Goal: Task Accomplishment & Management: Complete application form

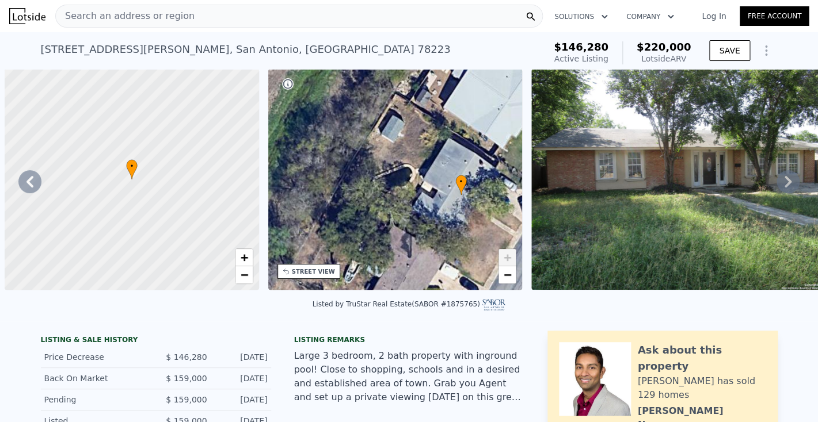
scroll to position [0, 268]
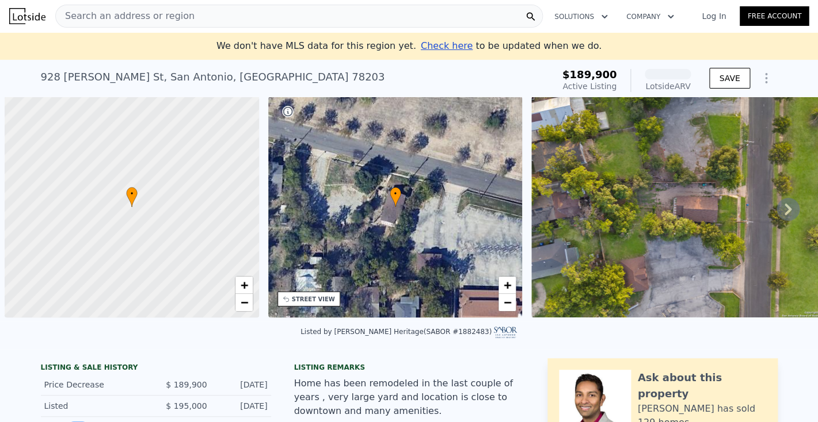
scroll to position [0, 5]
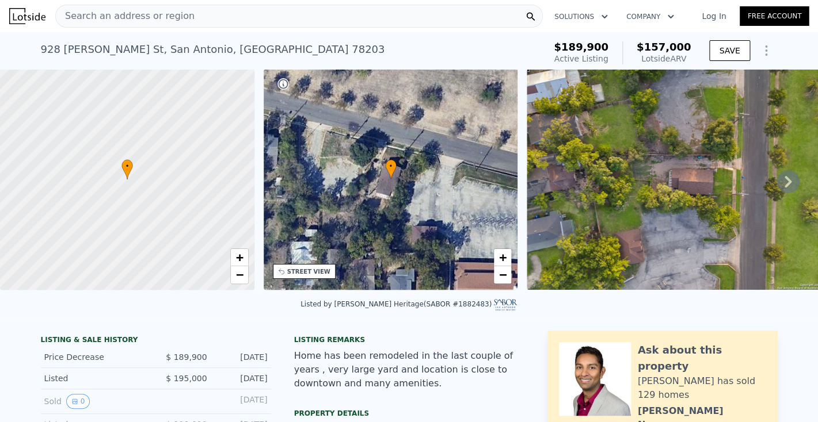
click at [123, 14] on span "Search an address or region" at bounding box center [125, 16] width 139 height 14
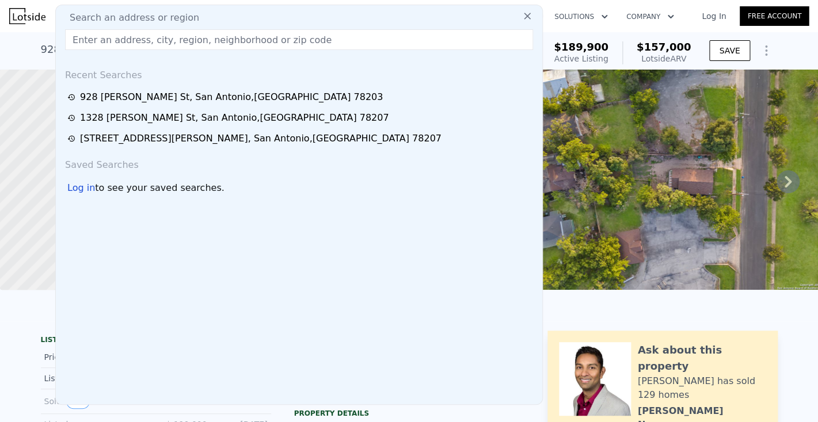
click at [101, 40] on input "text" at bounding box center [299, 39] width 468 height 21
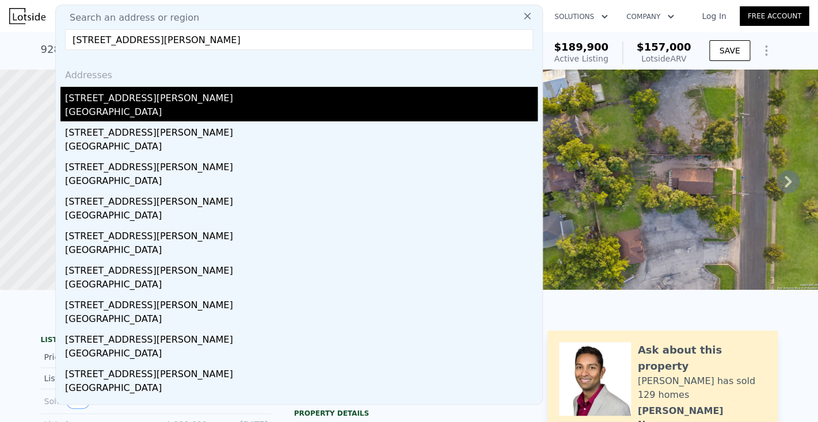
type input "112 Dashiell St San Antonio, TX 78203"
click at [98, 98] on div "112 Dashiell St" at bounding box center [301, 96] width 472 height 18
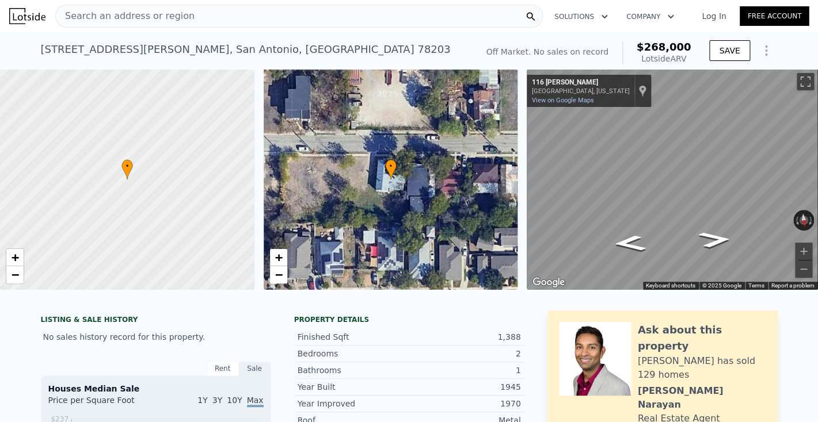
click at [102, 17] on span "Search an address or region" at bounding box center [125, 16] width 139 height 14
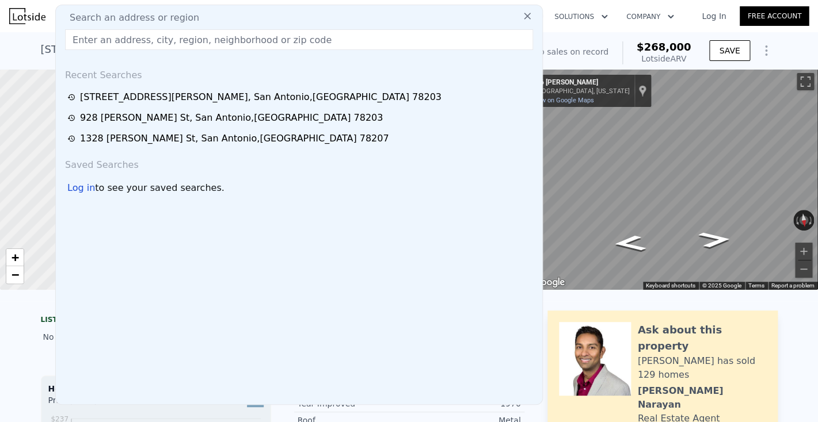
click at [90, 38] on input "text" at bounding box center [299, 39] width 468 height 21
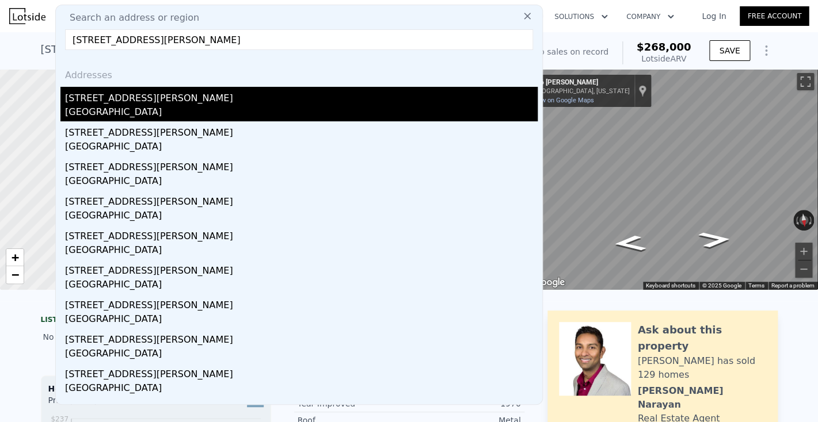
type input "321 Ferguson Ave San Antonio, TX 78203"
click at [127, 102] on div "[STREET_ADDRESS][PERSON_NAME]" at bounding box center [301, 96] width 472 height 18
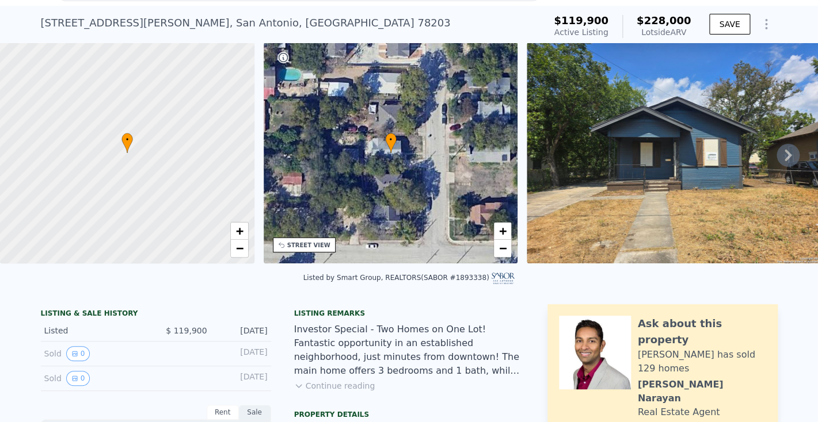
scroll to position [30, 0]
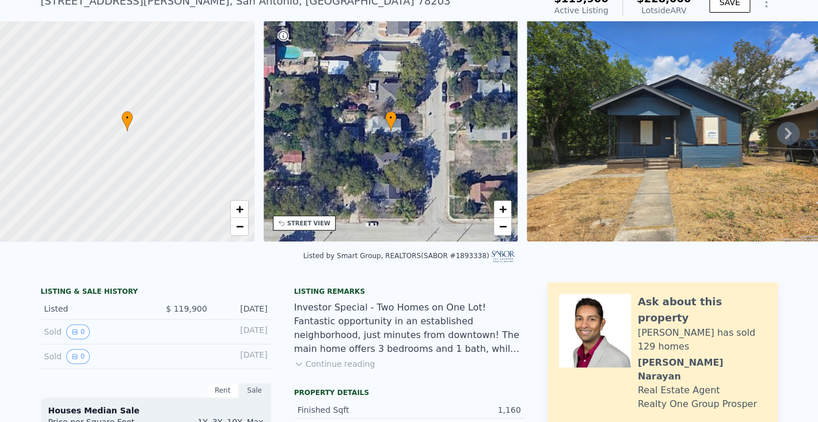
click at [338, 160] on div "• + −" at bounding box center [391, 131] width 254 height 221
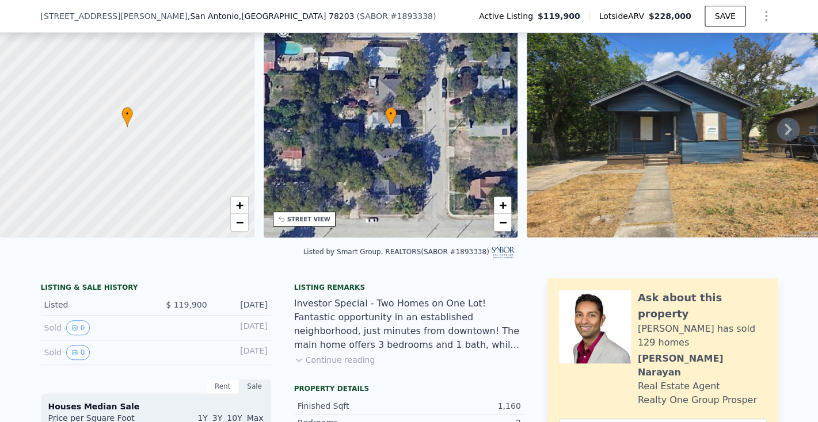
click at [323, 155] on div "• + −" at bounding box center [391, 127] width 254 height 221
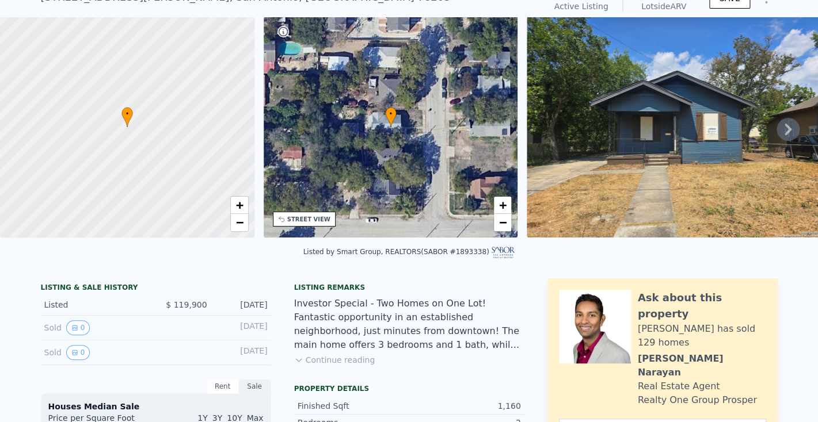
scroll to position [52, 0]
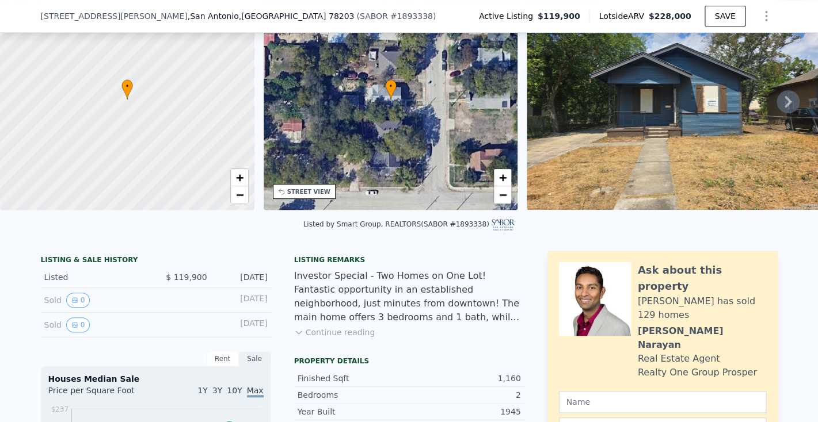
scroll to position [83, 0]
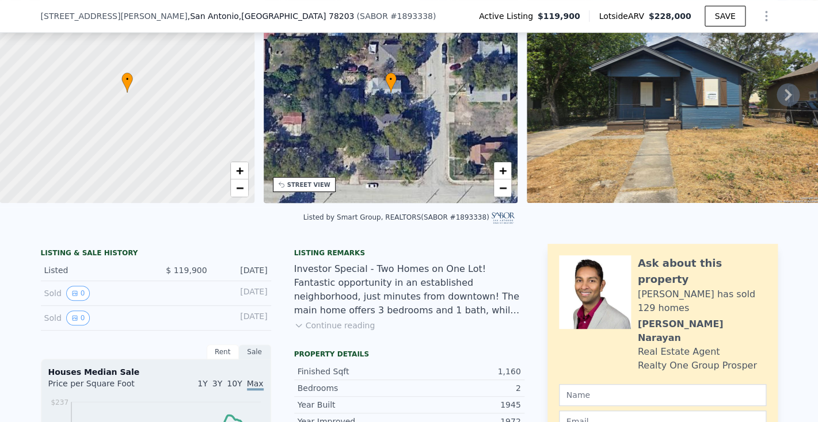
click at [329, 322] on button "Continue reading" at bounding box center [334, 326] width 81 height 12
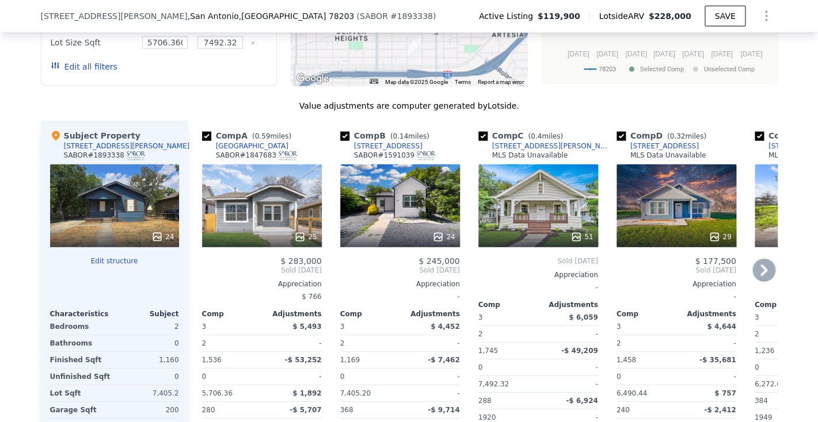
scroll to position [1117, 0]
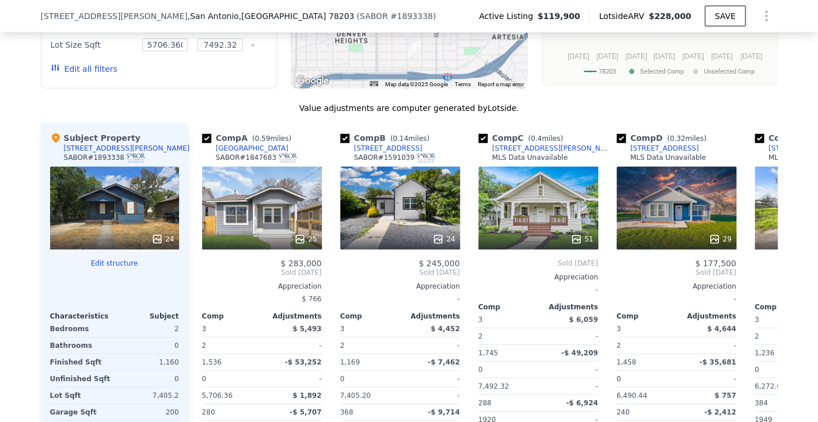
click at [121, 260] on button "Edit structure" at bounding box center [114, 263] width 129 height 9
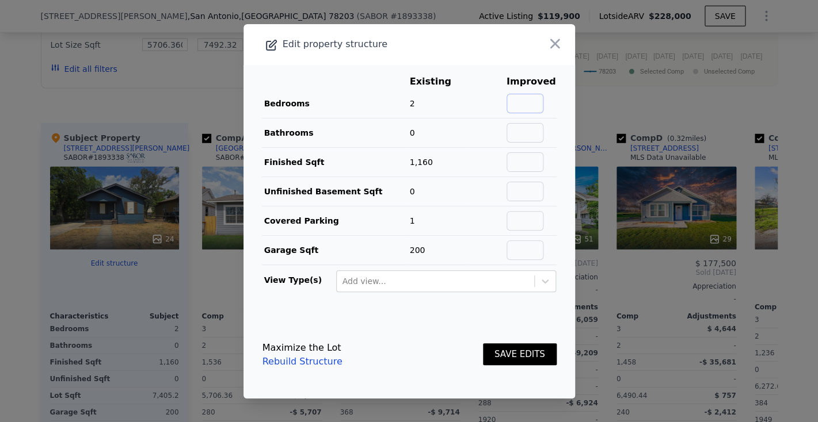
click at [529, 102] on input "text" at bounding box center [524, 104] width 37 height 20
type input "4"
click at [524, 128] on input "text" at bounding box center [524, 133] width 37 height 20
type input "2"
click at [532, 223] on input "text" at bounding box center [524, 221] width 37 height 20
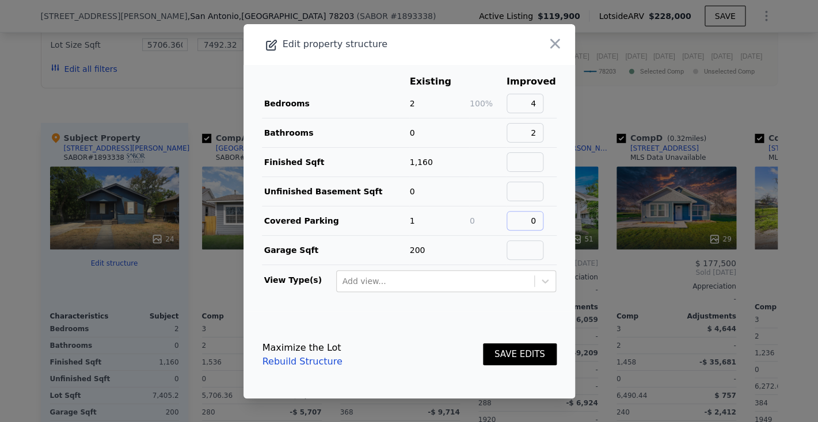
type input "0"
click at [298, 360] on link "Rebuild Structure" at bounding box center [302, 362] width 80 height 14
click at [504, 356] on button "SAVE EDITS" at bounding box center [520, 355] width 74 height 22
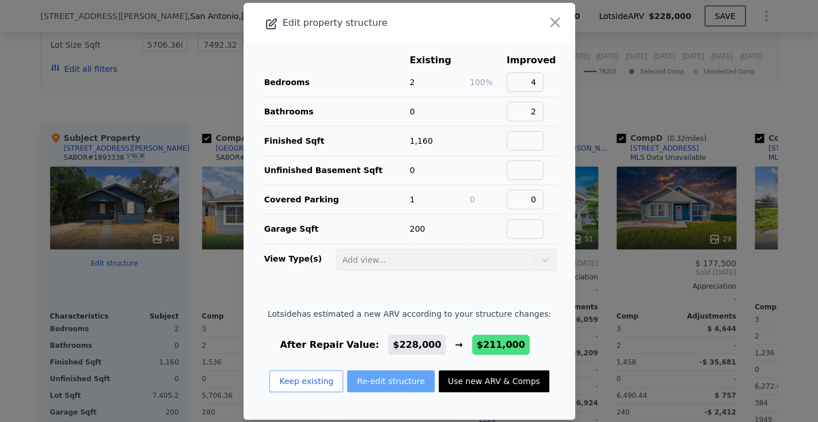
click at [372, 382] on button "Re-edit structure" at bounding box center [390, 382] width 87 height 22
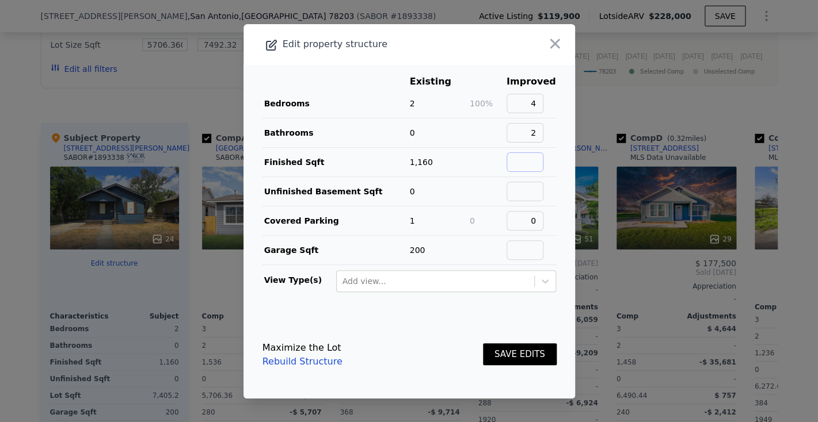
click at [520, 168] on input "text" at bounding box center [524, 162] width 37 height 20
type input "1160"
click at [533, 192] on input "text" at bounding box center [524, 192] width 37 height 20
type input "0"
click at [535, 253] on input "text" at bounding box center [524, 251] width 37 height 20
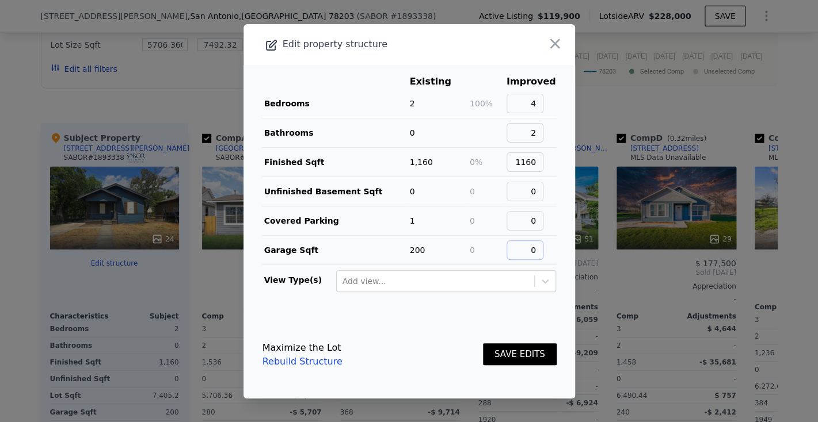
type input "0"
click at [518, 356] on button "SAVE EDITS" at bounding box center [520, 355] width 74 height 22
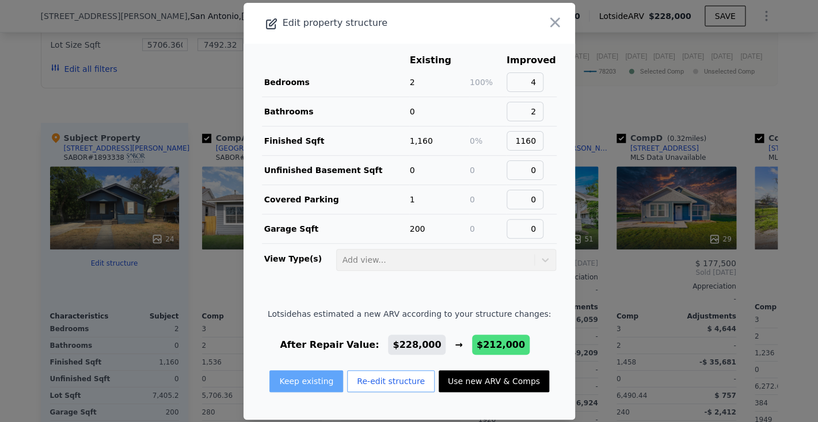
click at [311, 376] on button "Keep existing" at bounding box center [306, 382] width 74 height 22
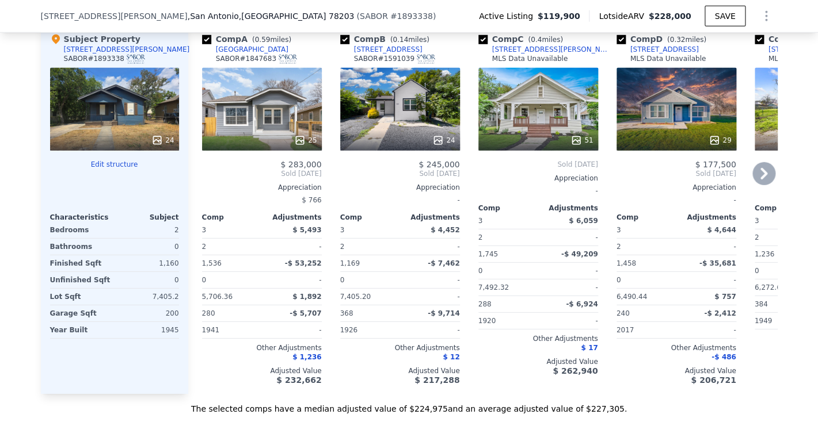
scroll to position [1225, 0]
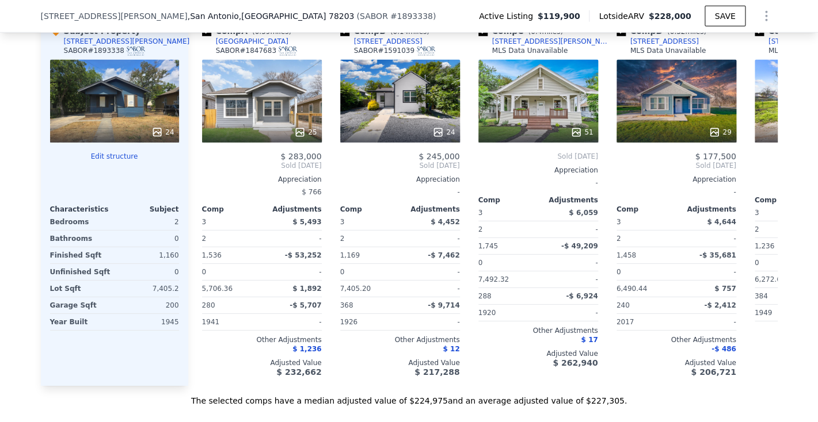
click at [118, 154] on button "Edit structure" at bounding box center [114, 156] width 129 height 9
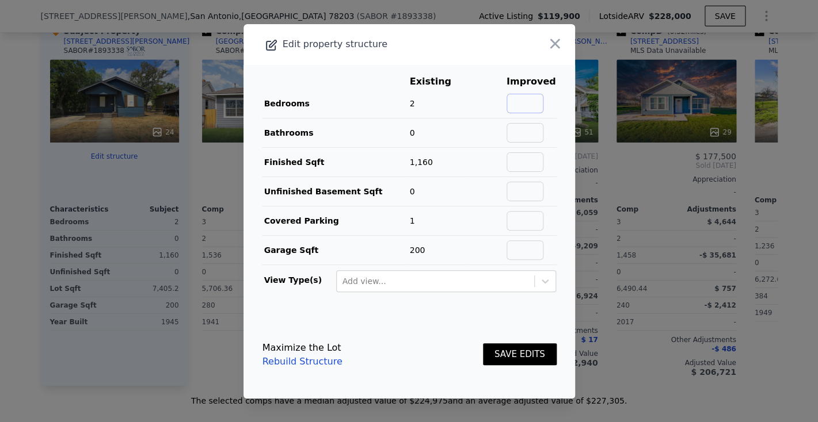
click at [523, 102] on input "text" at bounding box center [524, 104] width 37 height 20
type input "4"
click at [526, 133] on input "text" at bounding box center [524, 133] width 37 height 20
type input "2"
click at [527, 173] on td at bounding box center [531, 161] width 51 height 29
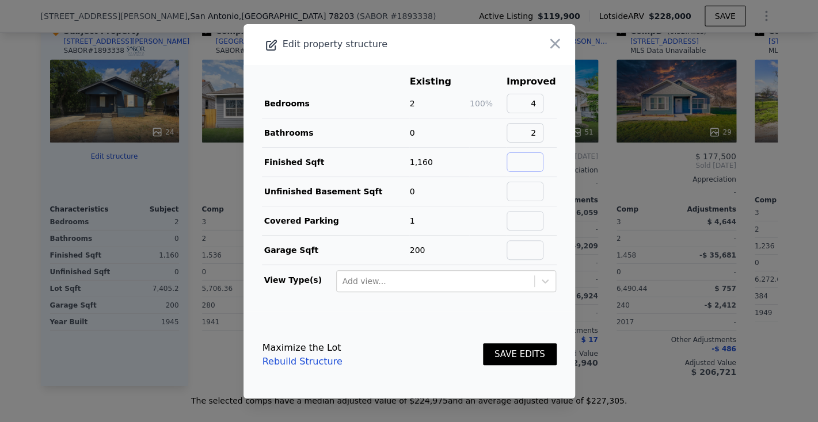
click at [526, 166] on input "text" at bounding box center [524, 162] width 37 height 20
type input "1160"
click at [529, 194] on input "text" at bounding box center [524, 192] width 37 height 20
type input "0"
click at [527, 226] on input "text" at bounding box center [524, 221] width 37 height 20
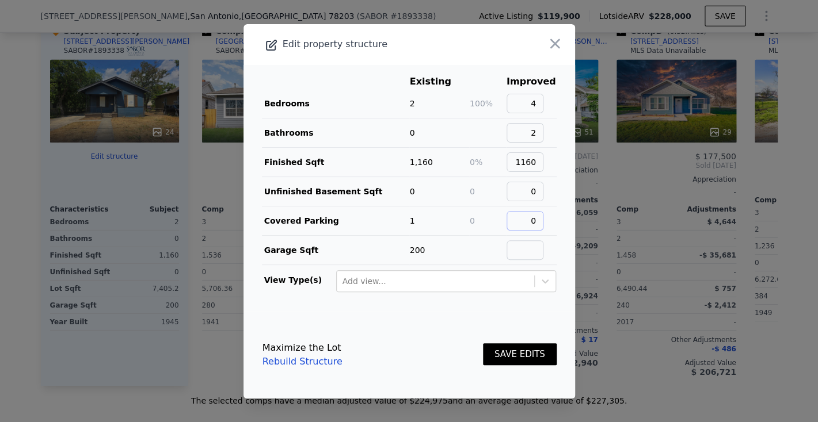
type input "0"
click at [525, 254] on input "text" at bounding box center [524, 251] width 37 height 20
type input "0"
click at [321, 361] on link "Rebuild Structure" at bounding box center [302, 362] width 80 height 14
click at [551, 43] on icon "button" at bounding box center [555, 44] width 16 height 16
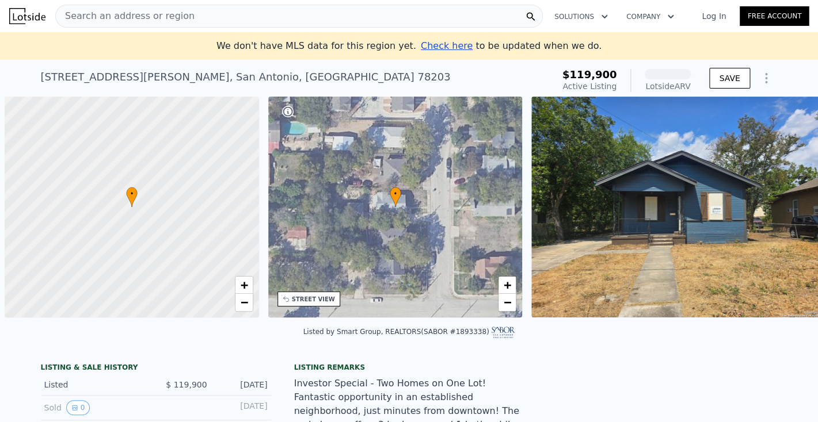
scroll to position [0, 5]
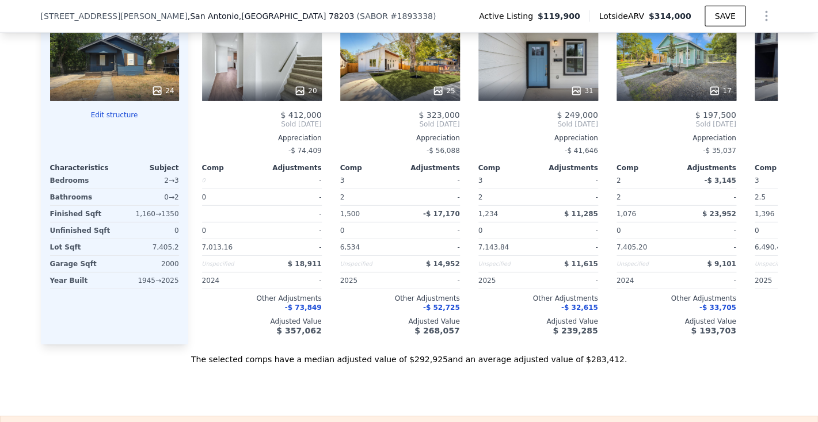
scroll to position [1156, 0]
click at [120, 119] on button "Edit structure" at bounding box center [114, 114] width 129 height 9
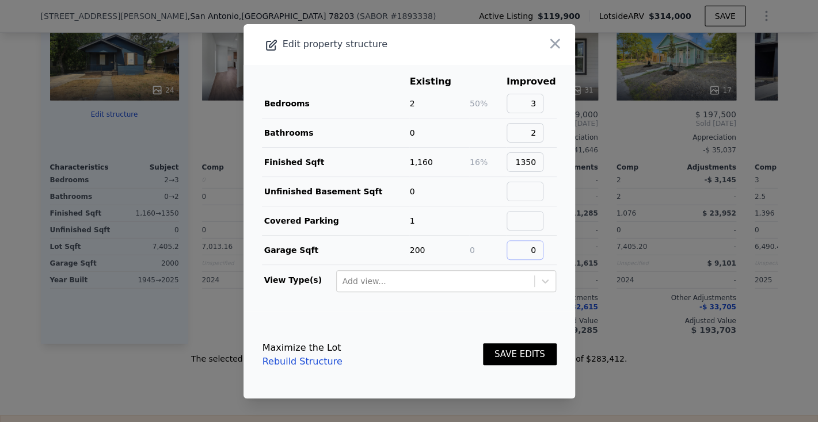
click at [528, 251] on input "0" at bounding box center [524, 251] width 37 height 20
type input "00"
drag, startPoint x: 543, startPoint y: 103, endPoint x: 534, endPoint y: 101, distance: 9.4
click at [534, 101] on input "3" at bounding box center [524, 104] width 37 height 20
type input "4"
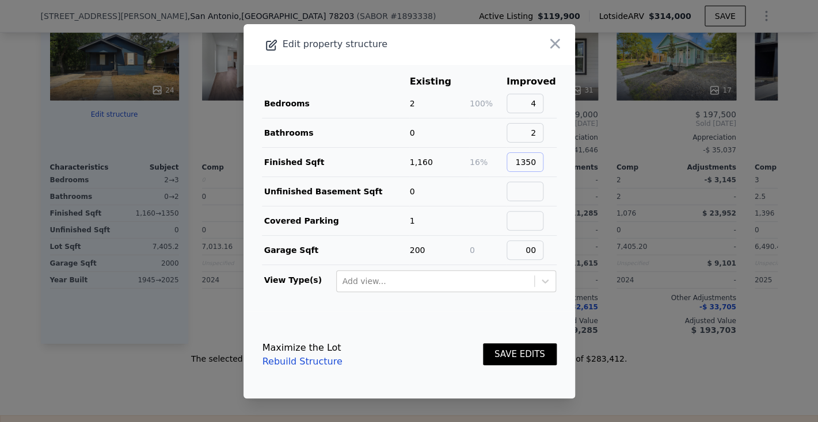
drag, startPoint x: 524, startPoint y: 163, endPoint x: 565, endPoint y: 159, distance: 41.0
click at [543, 159] on input "1350" at bounding box center [524, 162] width 37 height 20
type input "1160"
click at [534, 227] on input "text" at bounding box center [524, 221] width 37 height 20
type input "p"
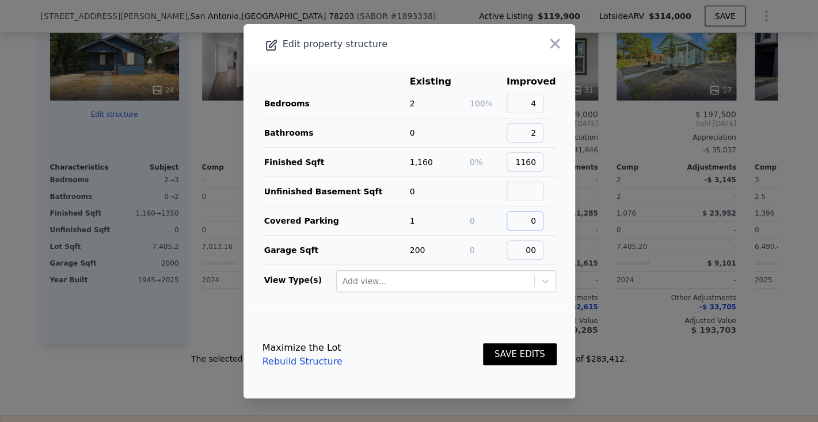
type input "0"
click at [511, 353] on button "SAVE EDITS" at bounding box center [520, 355] width 74 height 22
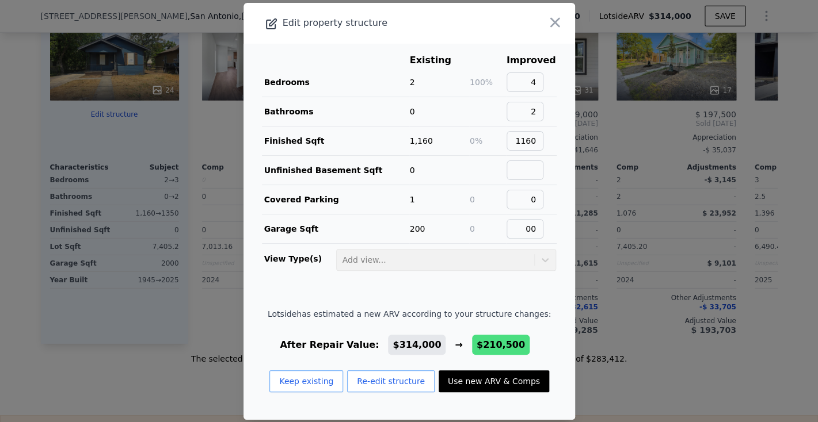
click at [491, 379] on button "Use new ARV & Comps" at bounding box center [493, 382] width 110 height 22
checkbox input "false"
type input "$ 210,500"
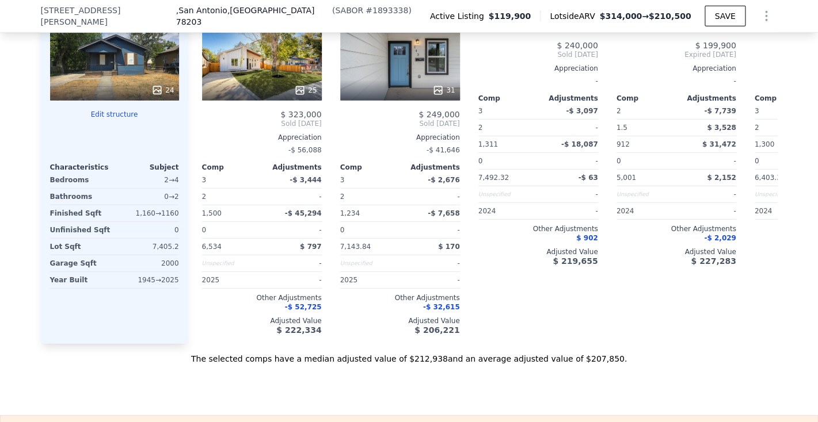
type input "2"
type input "1.5"
type input "912"
type input "1600"
type input "4791.6"
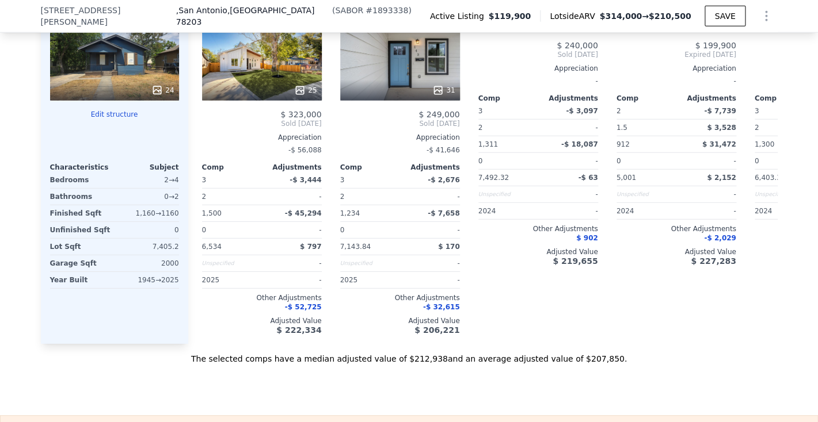
type input "8407.08"
type input "-$ 186,892"
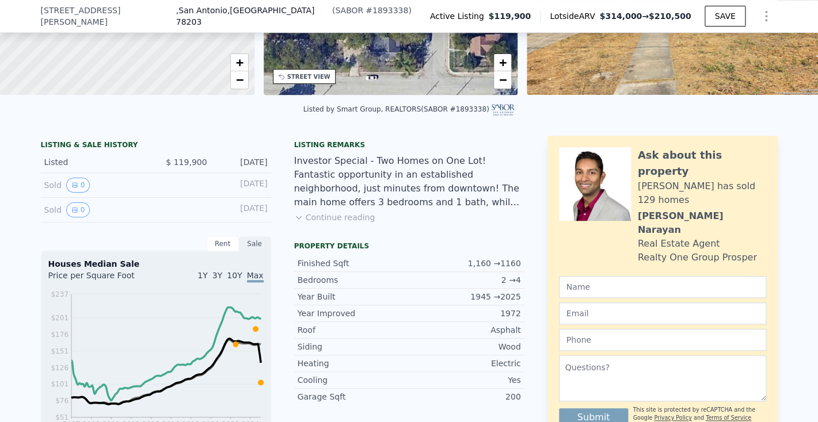
scroll to position [0, 0]
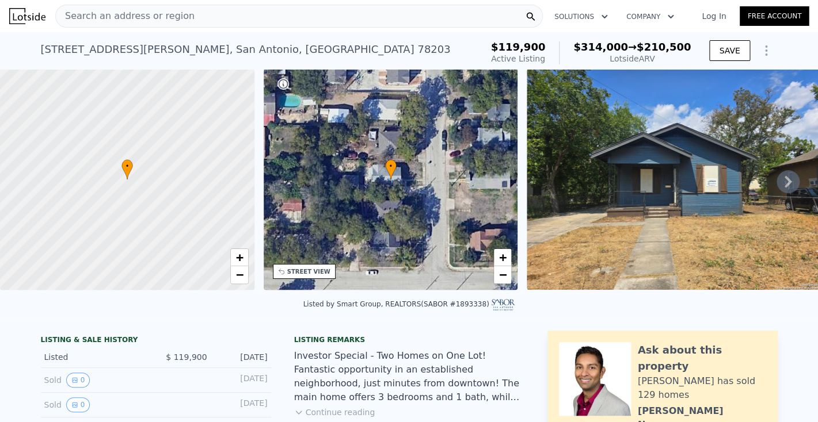
click at [30, 16] on img at bounding box center [27, 16] width 36 height 16
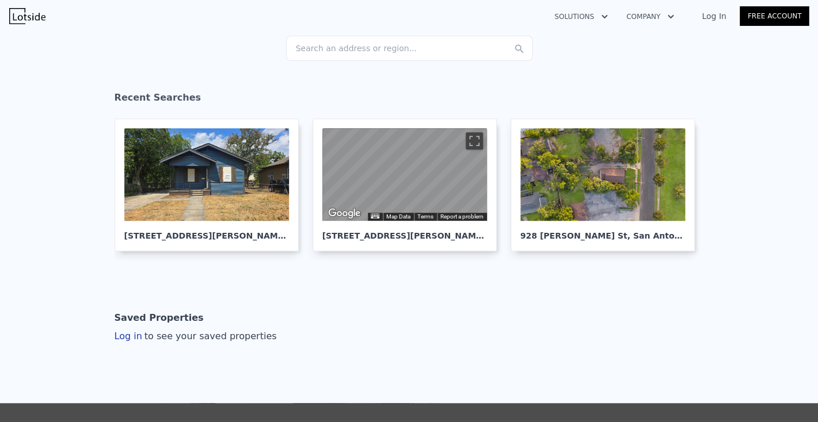
scroll to position [148, 0]
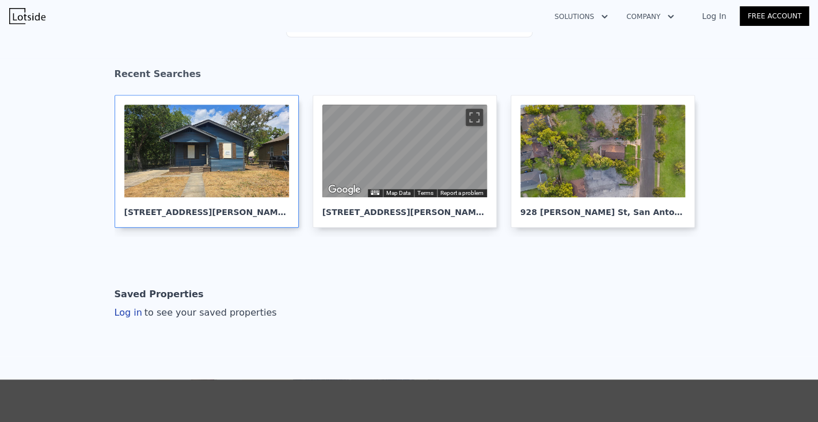
click at [188, 166] on div at bounding box center [206, 151] width 165 height 93
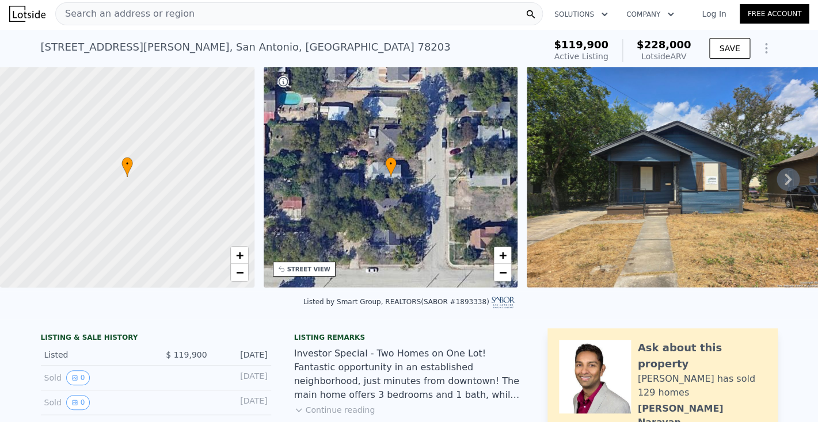
scroll to position [4, 0]
